Goal: Register for event/course

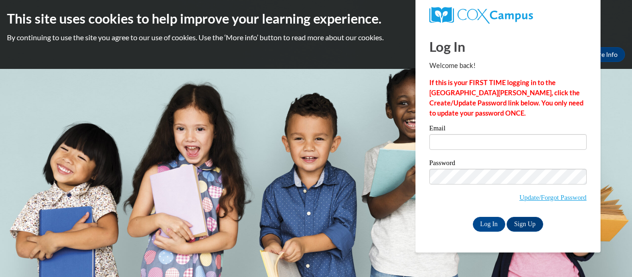
type input "[EMAIL_ADDRESS][DOMAIN_NAME]"
click at [523, 162] on label "Password" at bounding box center [508, 164] width 157 height 9
click at [486, 233] on div "Log In Welcome back! If this is your FIRST TIME logging in to the [GEOGRAPHIC_D…" at bounding box center [508, 140] width 199 height 225
click at [495, 218] on input "Log In" at bounding box center [489, 224] width 32 height 15
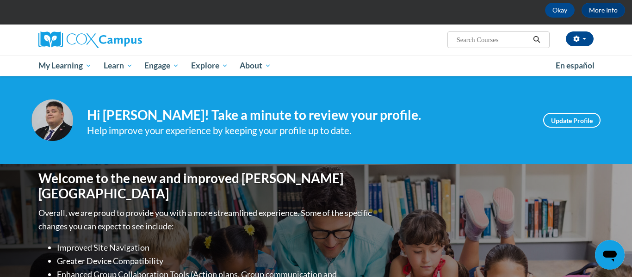
scroll to position [42, 0]
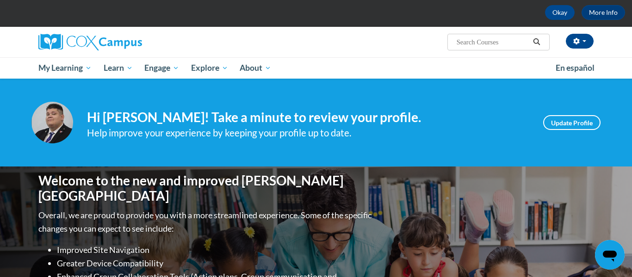
click at [522, 41] on input "Search..." at bounding box center [493, 42] width 74 height 11
type input "Early Literacy"
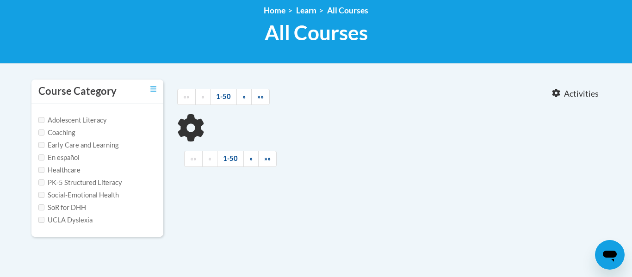
type input "Early Literacy"
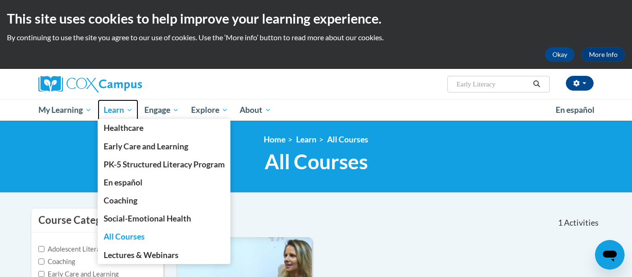
click at [125, 104] on link "Learn" at bounding box center [118, 110] width 41 height 21
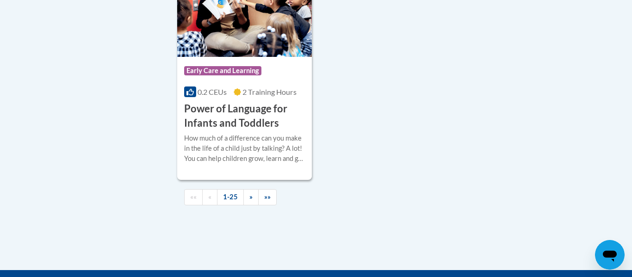
scroll to position [2265, 0]
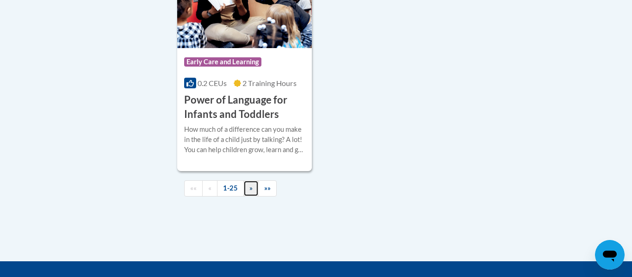
click at [254, 197] on link "»" at bounding box center [250, 189] width 15 height 16
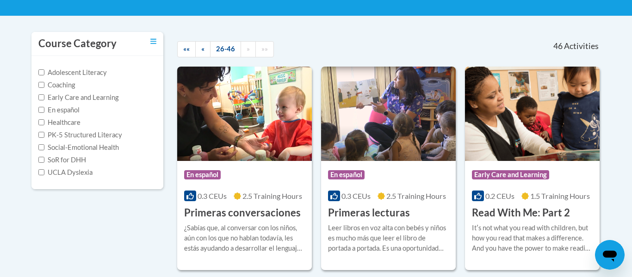
scroll to position [166, 0]
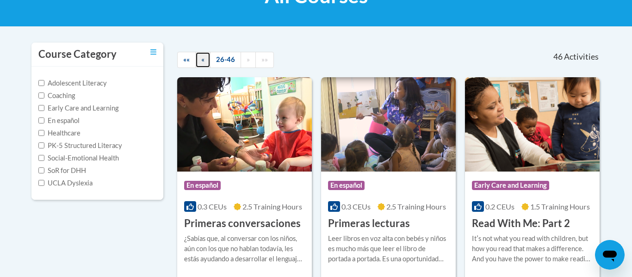
click at [203, 61] on span "«" at bounding box center [202, 60] width 3 height 8
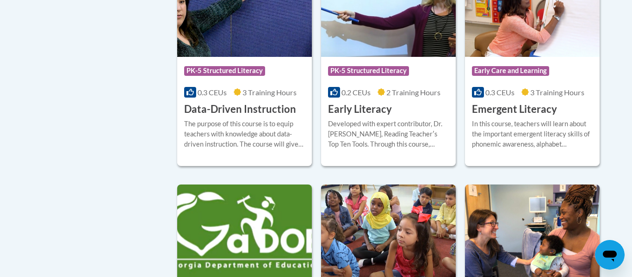
scroll to position [1051, 0]
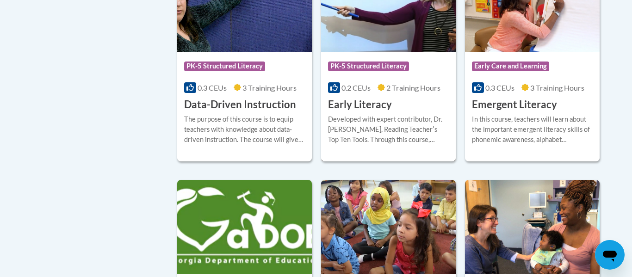
click at [373, 71] on span "PK-5 Structured Literacy" at bounding box center [368, 66] width 81 height 9
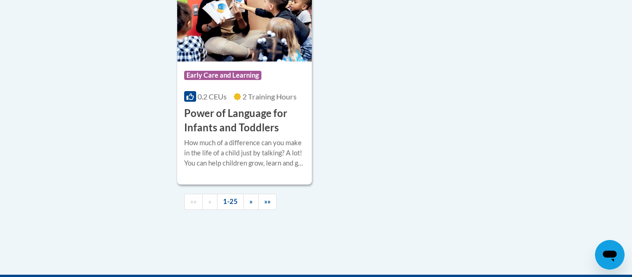
scroll to position [2257, 0]
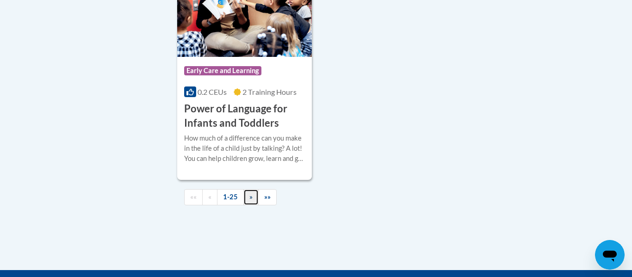
click at [251, 201] on span "»" at bounding box center [250, 197] width 3 height 8
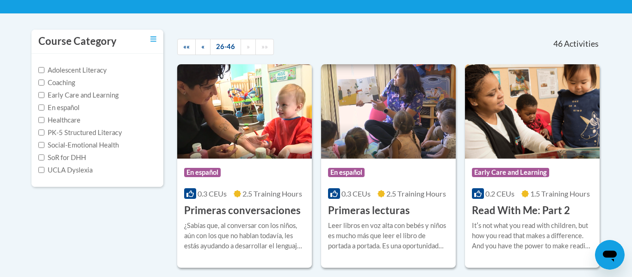
scroll to position [0, 0]
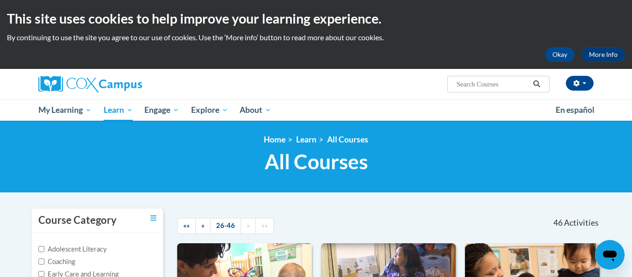
click at [503, 84] on input "Search..." at bounding box center [493, 84] width 74 height 11
type input "print"
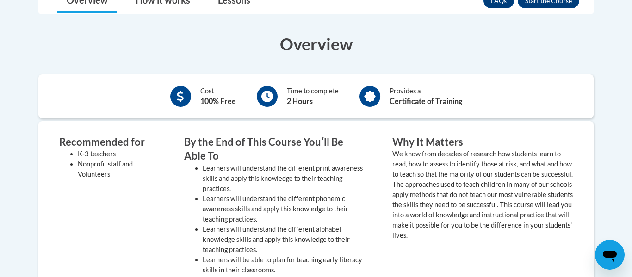
scroll to position [253, 0]
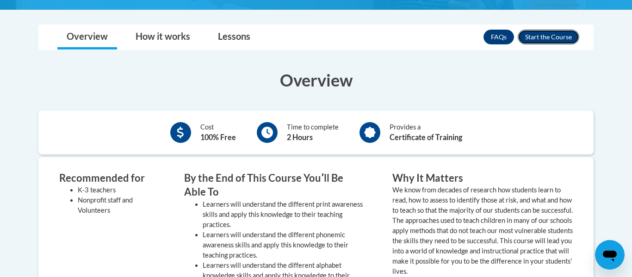
click at [566, 41] on button "Enroll" at bounding box center [549, 37] width 62 height 15
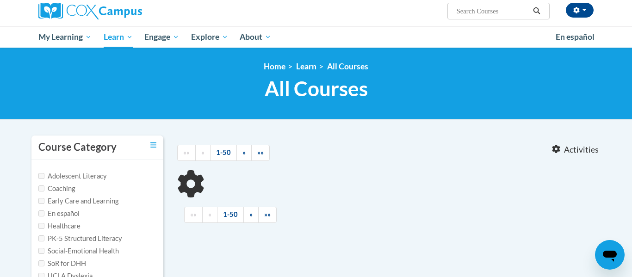
type input "print"
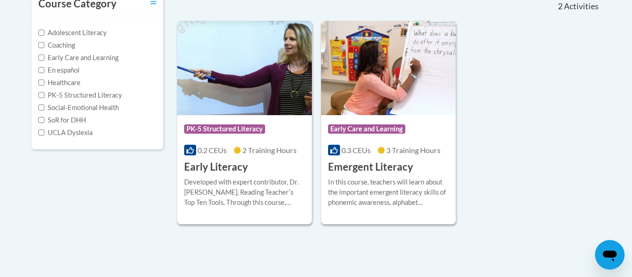
scroll to position [235, 0]
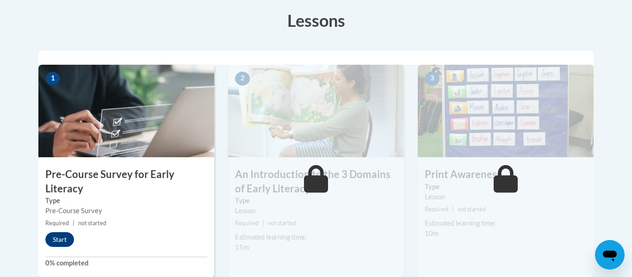
scroll to position [299, 0]
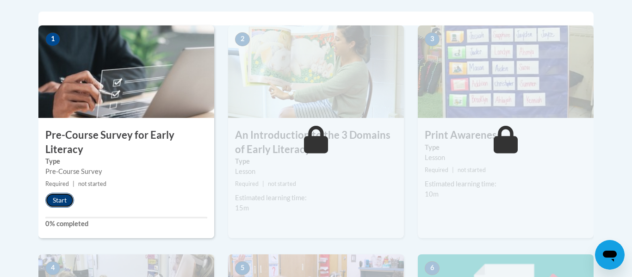
click at [65, 202] on button "Start" at bounding box center [59, 200] width 29 height 15
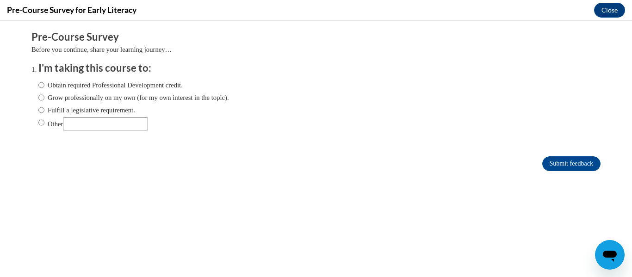
scroll to position [0, 0]
click at [114, 87] on label "Obtain required Professional Development credit." at bounding box center [110, 85] width 144 height 10
click at [44, 87] on input "Obtain required Professional Development credit." at bounding box center [41, 85] width 6 height 10
radio input "true"
click at [113, 99] on label "Grow professionally on my own (for my own interest in the topic)." at bounding box center [133, 98] width 191 height 10
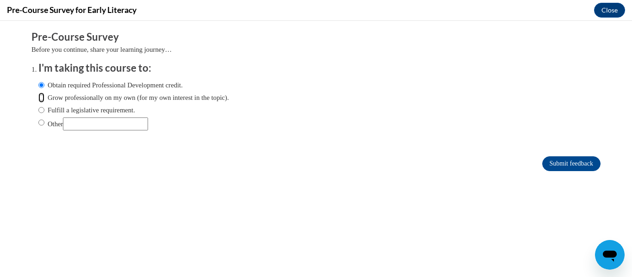
click at [44, 99] on input "Grow professionally on my own (for my own interest in the topic)." at bounding box center [41, 98] width 6 height 10
radio input "true"
click at [559, 165] on input "Submit feedback" at bounding box center [571, 163] width 58 height 15
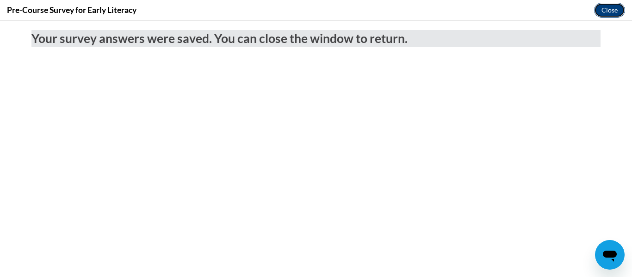
click at [620, 16] on button "Close" at bounding box center [609, 10] width 31 height 15
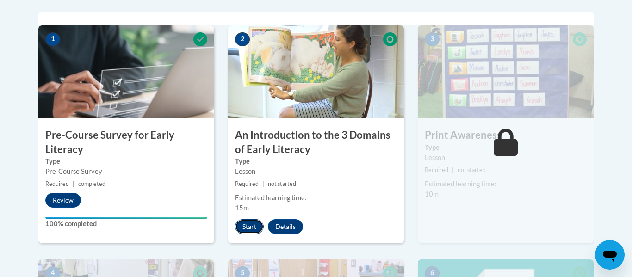
click at [246, 231] on button "Start" at bounding box center [249, 226] width 29 height 15
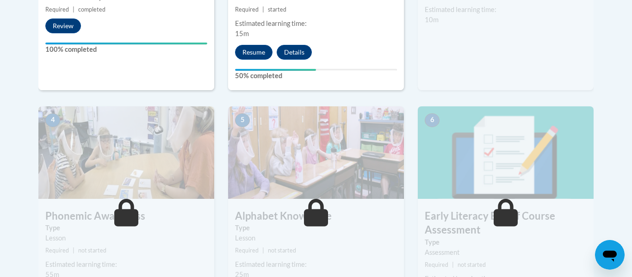
scroll to position [408, 0]
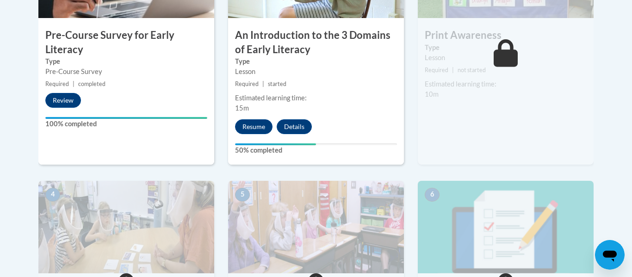
scroll to position [374, 0]
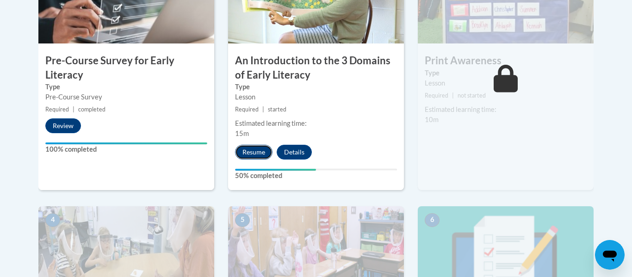
click at [253, 156] on button "Resume" at bounding box center [253, 152] width 37 height 15
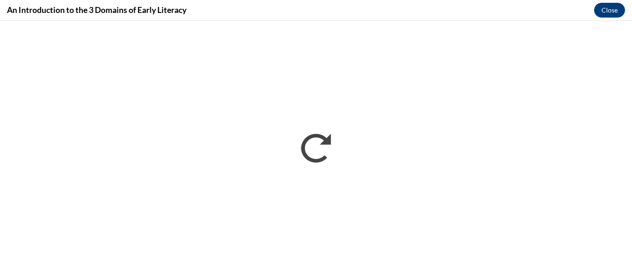
scroll to position [0, 0]
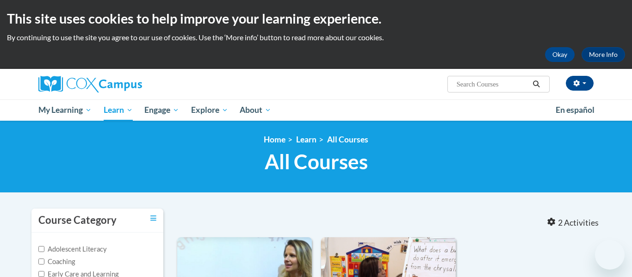
type input "print"
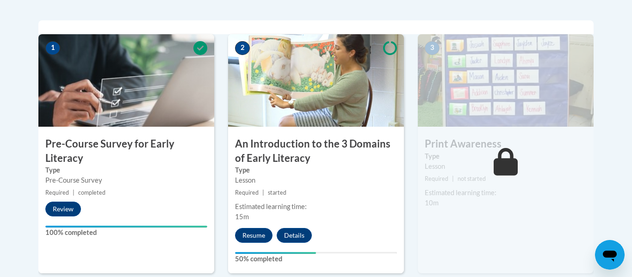
scroll to position [316, 0]
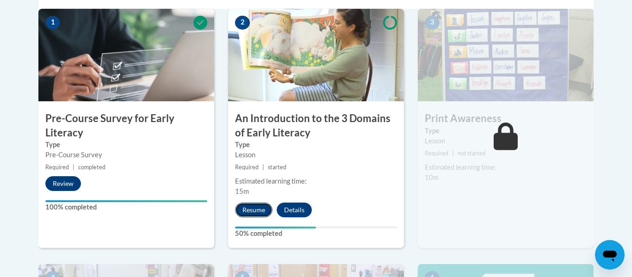
click at [266, 210] on button "Resume" at bounding box center [253, 210] width 37 height 15
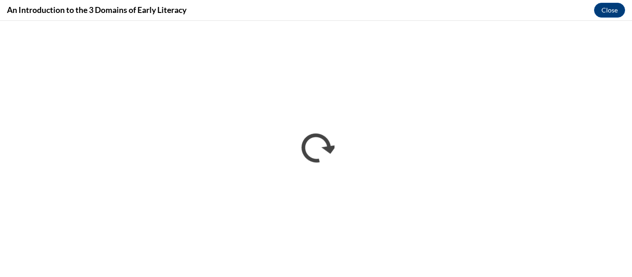
scroll to position [0, 0]
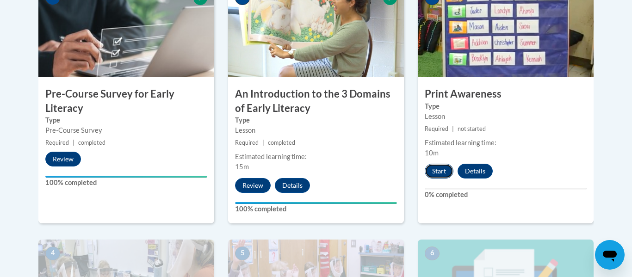
click at [438, 168] on button "Start" at bounding box center [439, 171] width 29 height 15
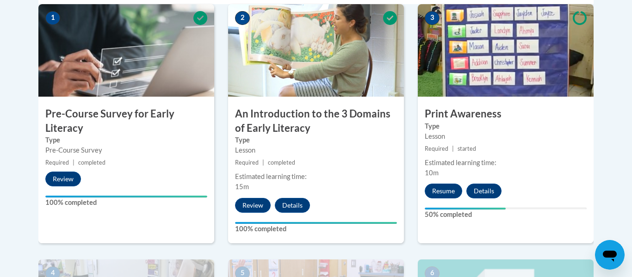
scroll to position [323, 0]
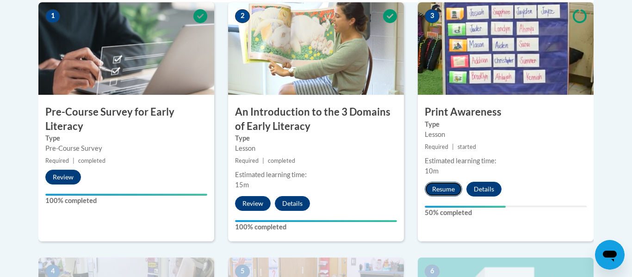
click at [448, 191] on button "Resume" at bounding box center [443, 189] width 37 height 15
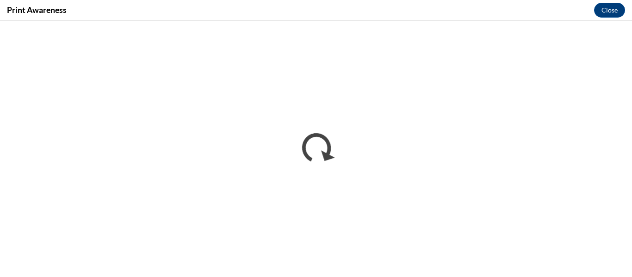
scroll to position [0, 0]
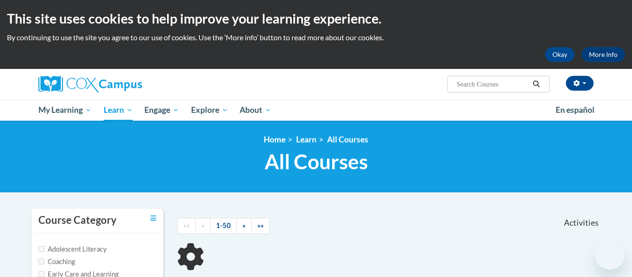
type input "print"
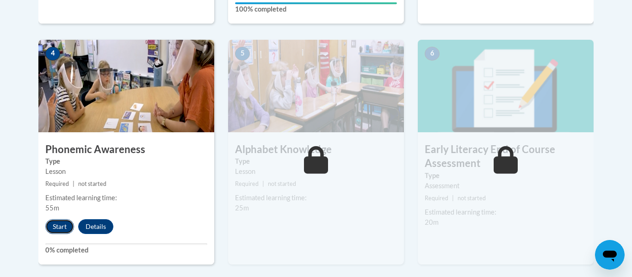
click at [61, 230] on button "Start" at bounding box center [59, 226] width 29 height 15
